Goal: Task Accomplishment & Management: Manage account settings

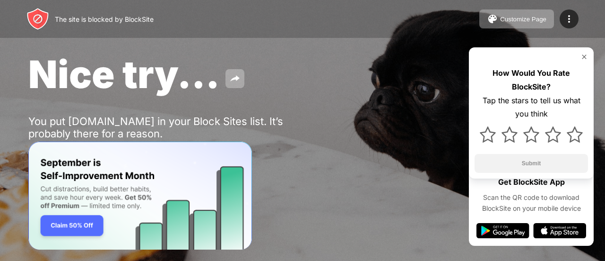
click at [588, 56] on div "How Would You Rate BlockSite? Tap the stars to tell us what you think Submit" at bounding box center [531, 112] width 125 height 131
click at [586, 56] on img at bounding box center [585, 57] width 8 height 8
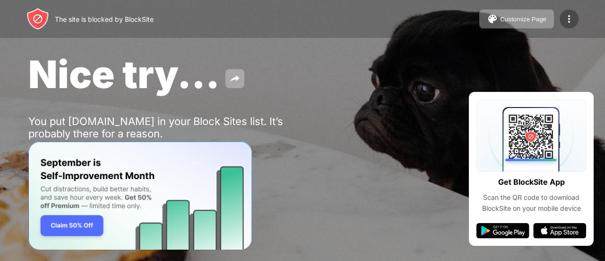
click at [565, 18] on img at bounding box center [569, 18] width 11 height 11
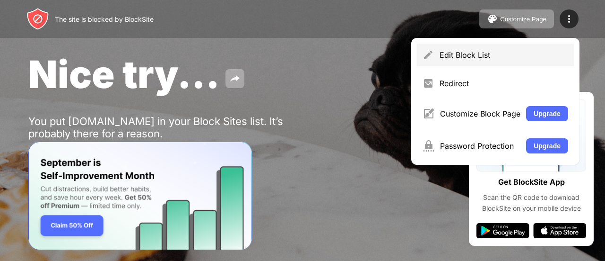
click at [457, 60] on div "Edit Block List" at bounding box center [495, 55] width 157 height 23
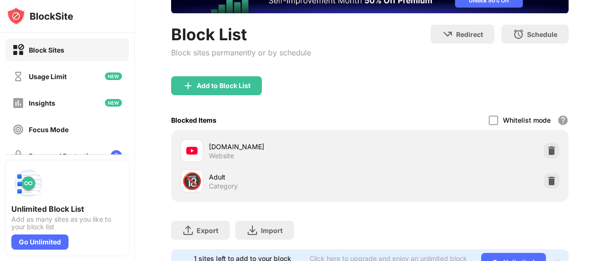
scroll to position [119, 0]
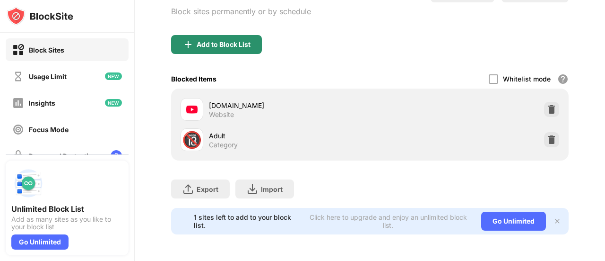
click at [233, 41] on div "Add to Block List" at bounding box center [216, 44] width 91 height 19
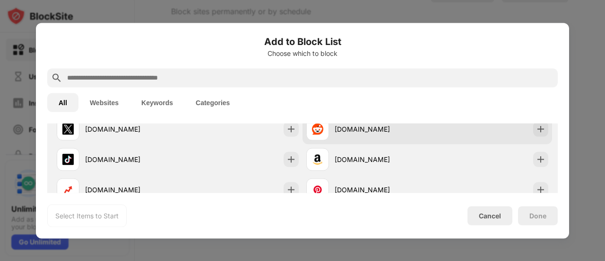
scroll to position [189, 0]
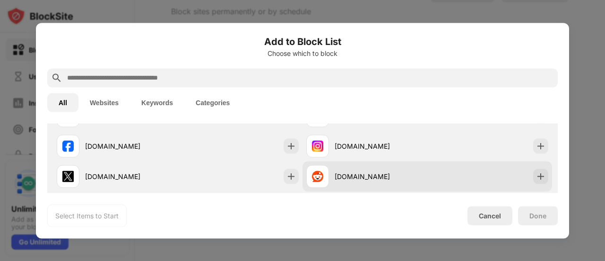
click at [540, 172] on div at bounding box center [541, 175] width 15 height 15
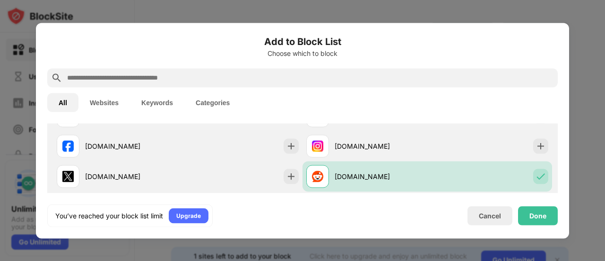
scroll to position [0, 0]
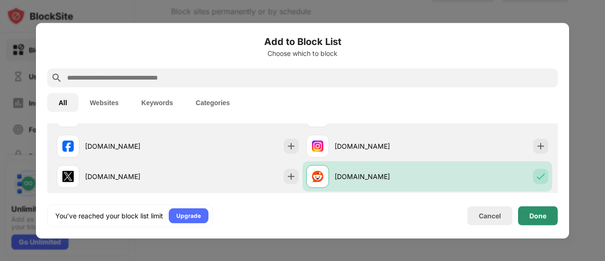
click at [545, 209] on div "Done" at bounding box center [538, 215] width 40 height 19
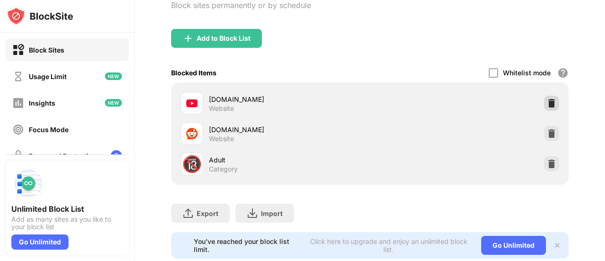
click at [547, 100] on img at bounding box center [551, 102] width 9 height 9
